Goal: Find specific page/section: Find specific page/section

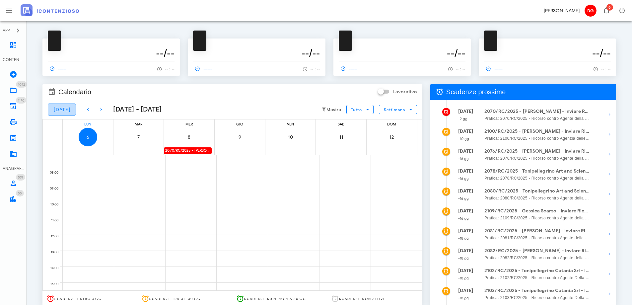
click at [59, 114] on button "[DATE]" at bounding box center [62, 110] width 28 height 12
click at [56, 110] on span "[DATE]" at bounding box center [61, 110] width 17 height 6
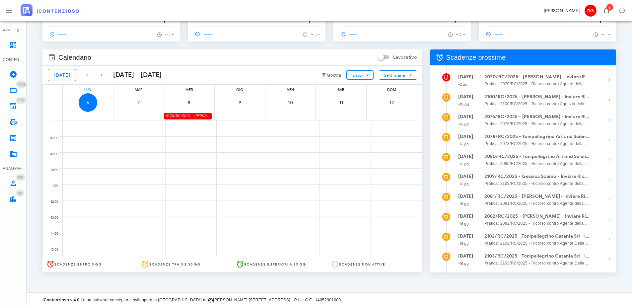
scroll to position [37, 0]
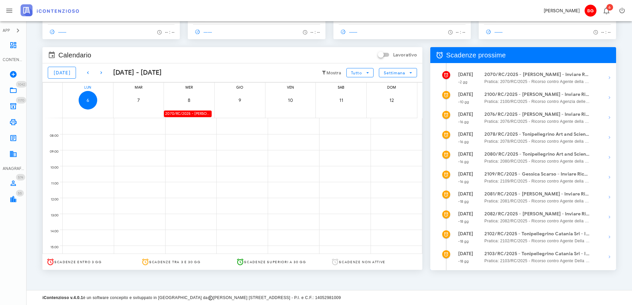
click at [185, 114] on div "2070/RC/2025 - [PERSON_NAME] - Inviare Ricorso" at bounding box center [188, 114] width 48 height 6
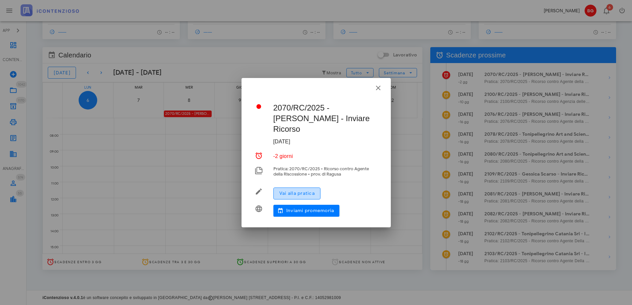
click at [309, 191] on span "Vai alla pratica" at bounding box center [297, 194] width 36 height 6
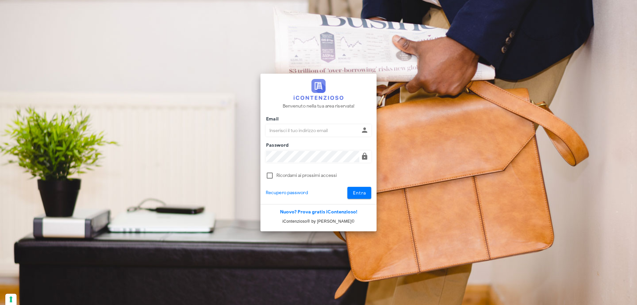
type input "[EMAIL_ADDRESS][DOMAIN_NAME]"
click at [371, 189] on div "Entra" at bounding box center [351, 193] width 47 height 12
click at [351, 199] on div "Benvenuto nella tua area riservata! Email dottbaronegiuseppe@gmail.com Password…" at bounding box center [319, 139] width 116 height 131
click at [367, 195] on button "Entra" at bounding box center [360, 193] width 24 height 12
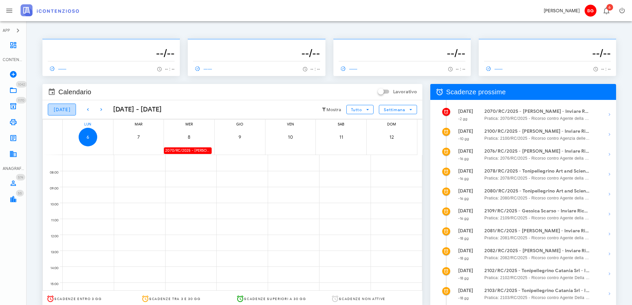
click at [65, 111] on span "[DATE]" at bounding box center [61, 110] width 17 height 6
click at [22, 44] on link "Dashboard" at bounding box center [13, 45] width 27 height 16
click at [412, 29] on div "-------------- --/-- ------ -- : --" at bounding box center [402, 53] width 145 height 53
